Goal: Task Accomplishment & Management: Use online tool/utility

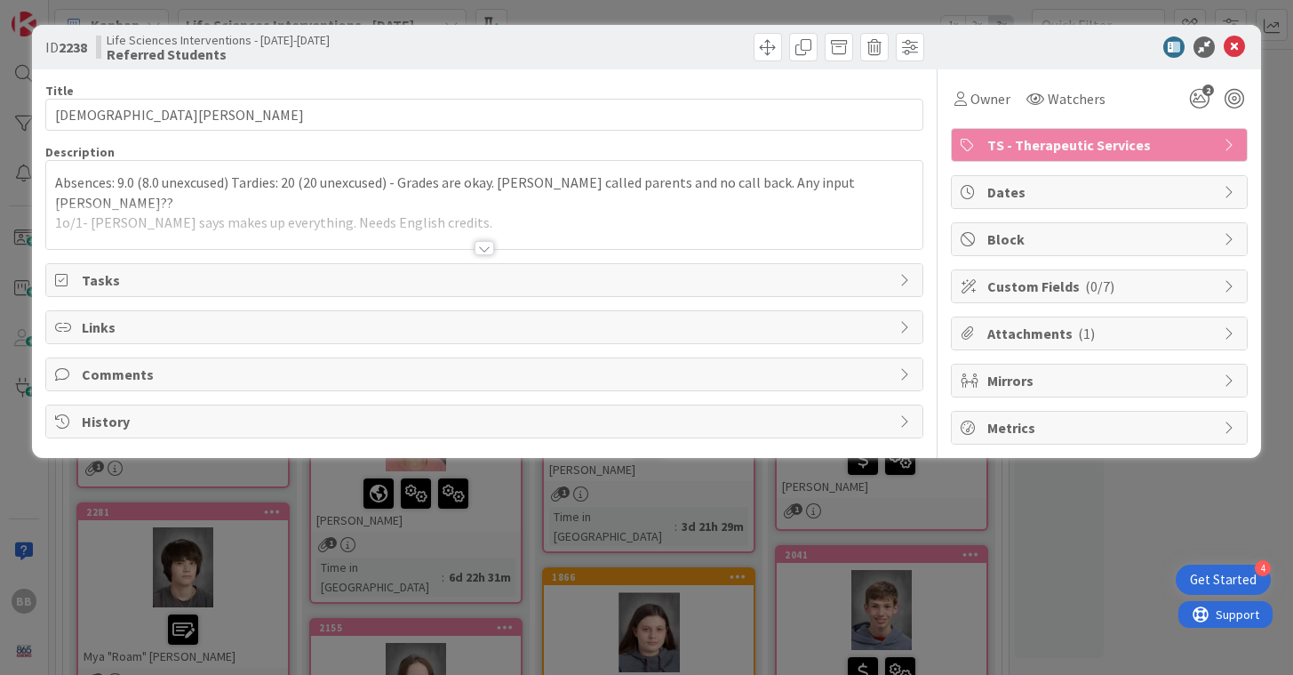
click at [481, 246] on div at bounding box center [485, 248] width 20 height 14
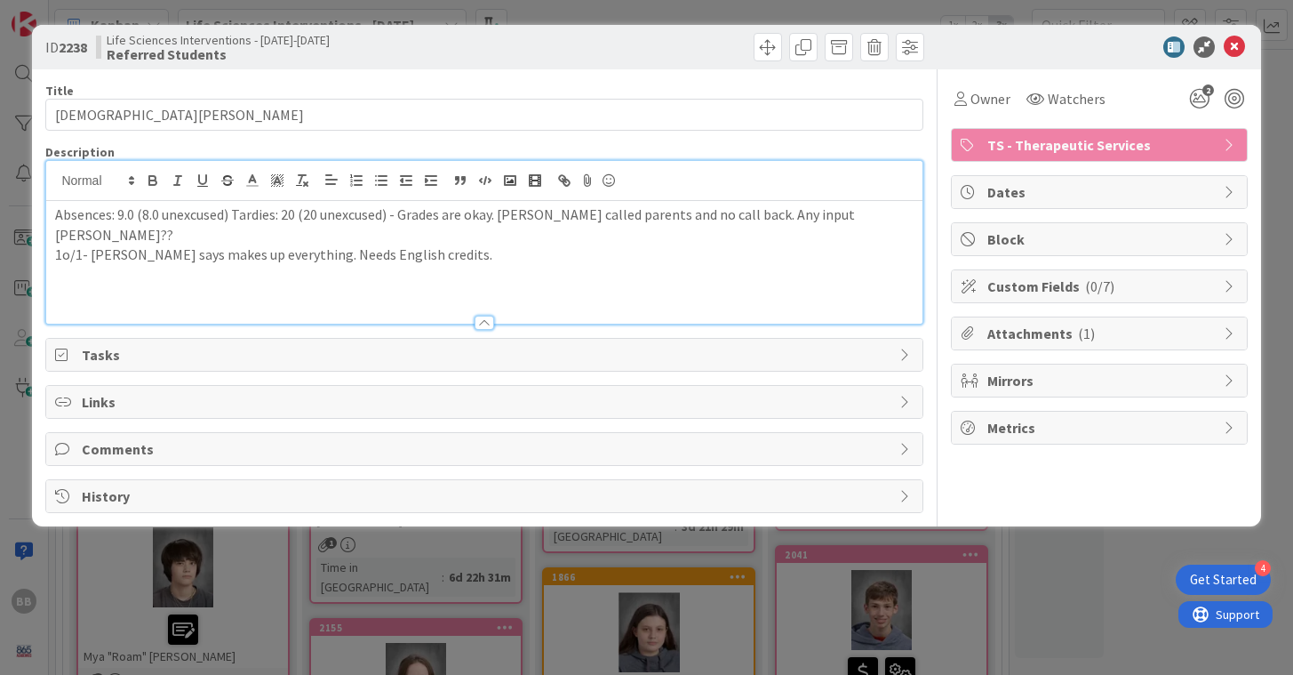
click at [469, 252] on p "1o/1- [PERSON_NAME] says makes up everything. Needs English credits." at bounding box center [484, 254] width 858 height 20
click at [582, 210] on span "Absences: 9.0 (8.0 unexcused) Tardies: 20 (20 unexcused) - Grades are okay. [PE…" at bounding box center [456, 224] width 803 height 38
copy span "[PERSON_NAME]"
click at [448, 265] on p at bounding box center [484, 275] width 858 height 20
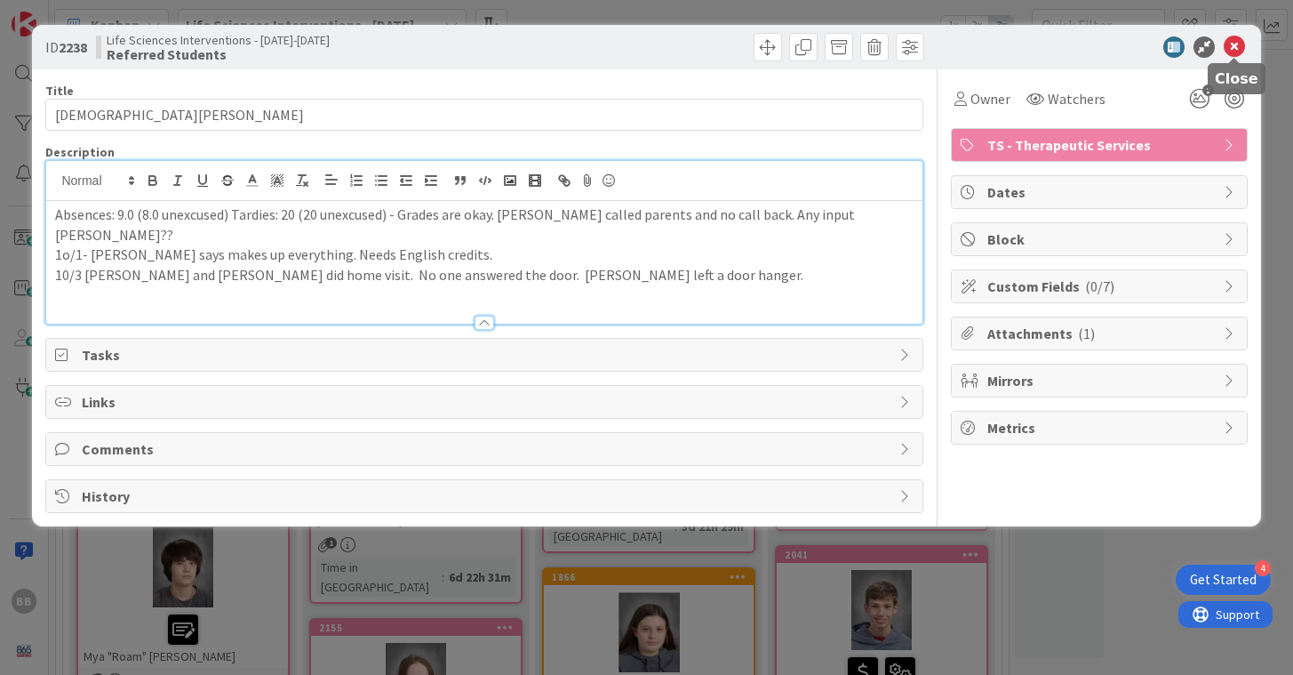
click at [1236, 43] on icon at bounding box center [1234, 46] width 21 height 21
